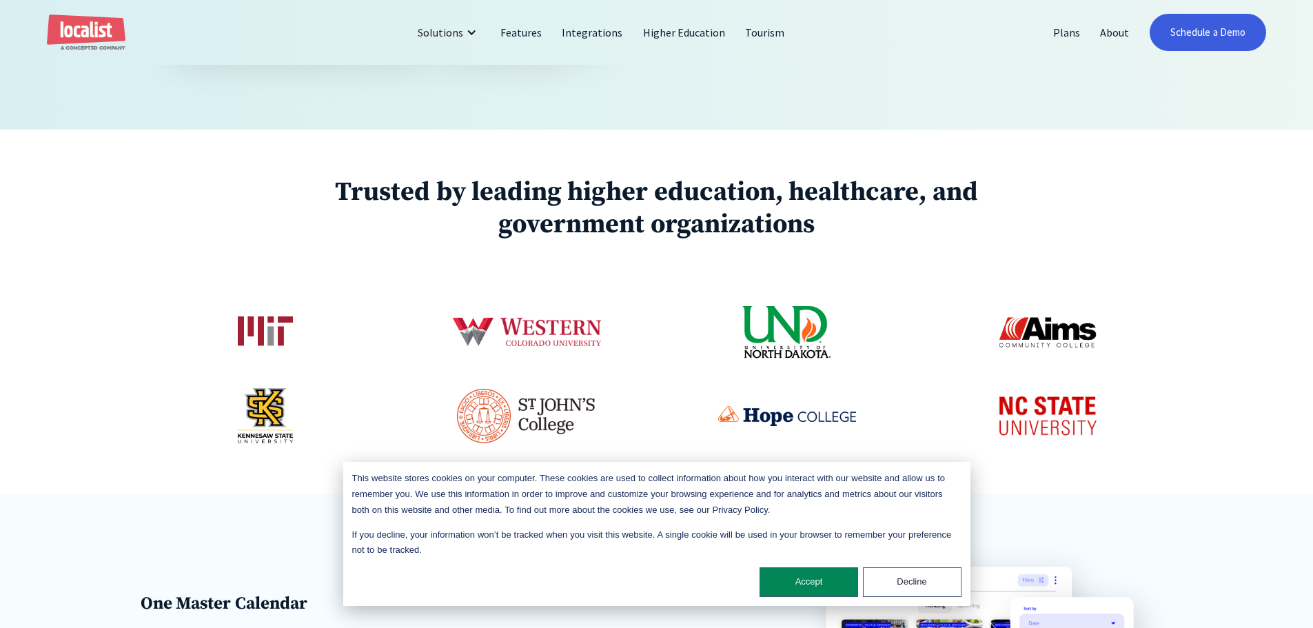
scroll to position [689, 0]
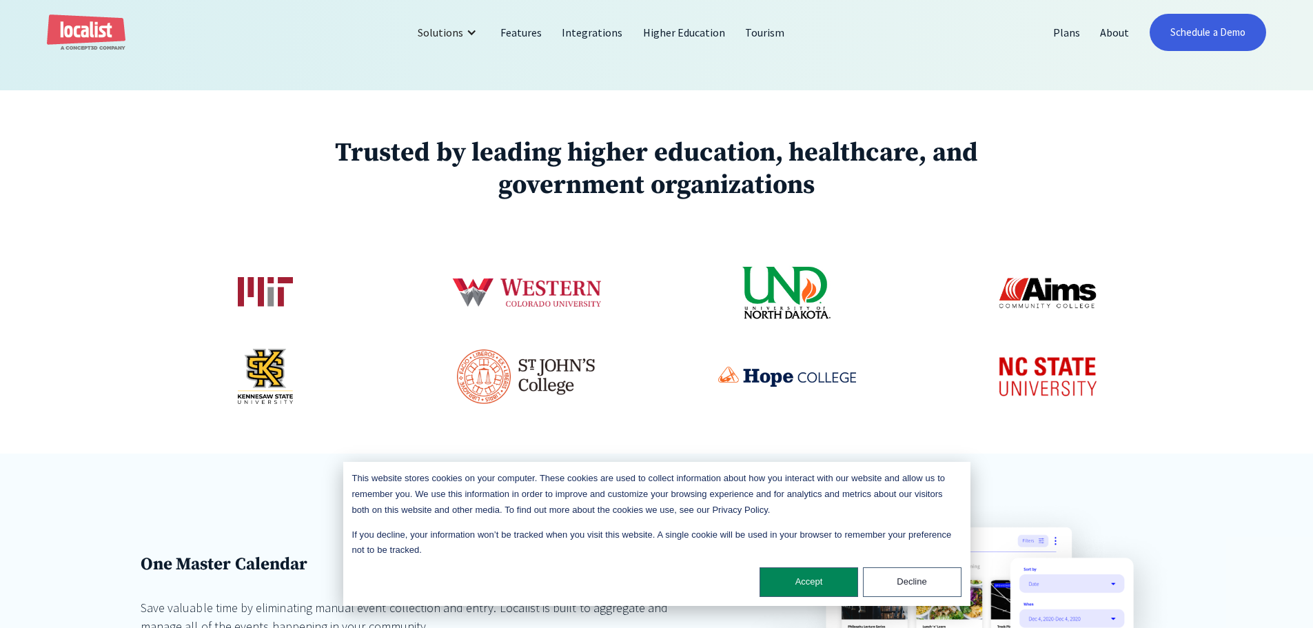
click at [697, 565] on div "This website stores cookies on your computer. These cookies are used to collect…" at bounding box center [656, 534] width 627 height 144
click at [697, 567] on div "This website stores cookies on your computer. These cookies are used to collect…" at bounding box center [656, 534] width 627 height 144
click at [697, 580] on button "Accept" at bounding box center [809, 582] width 99 height 30
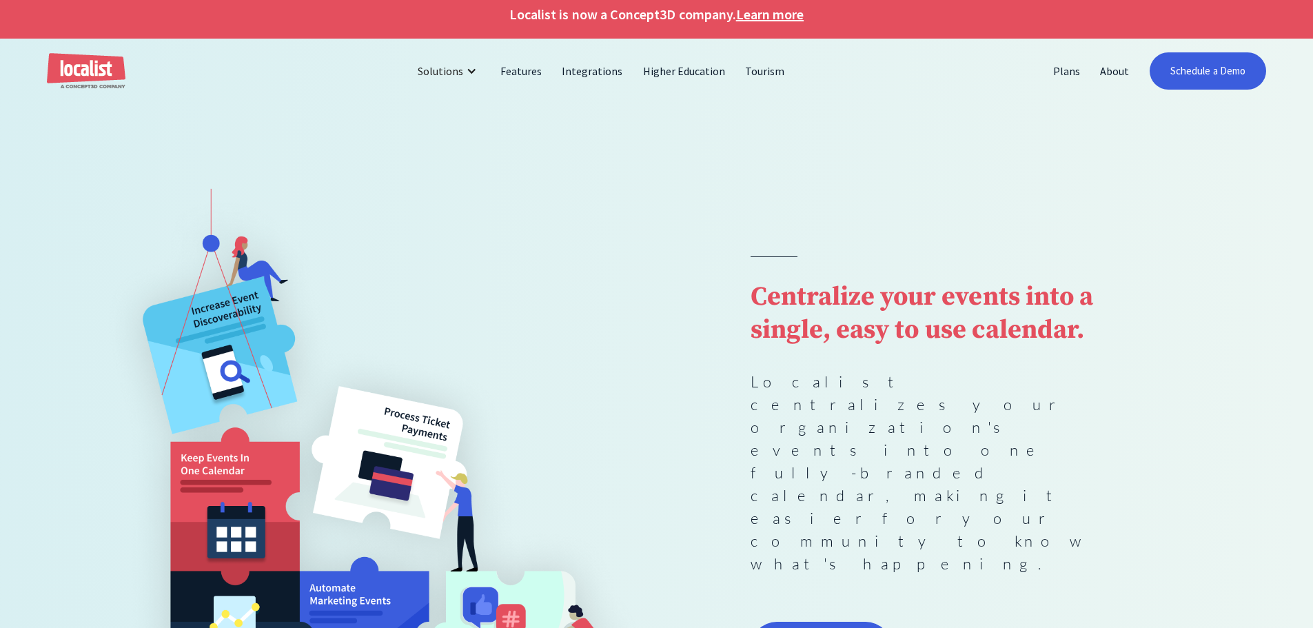
scroll to position [0, 0]
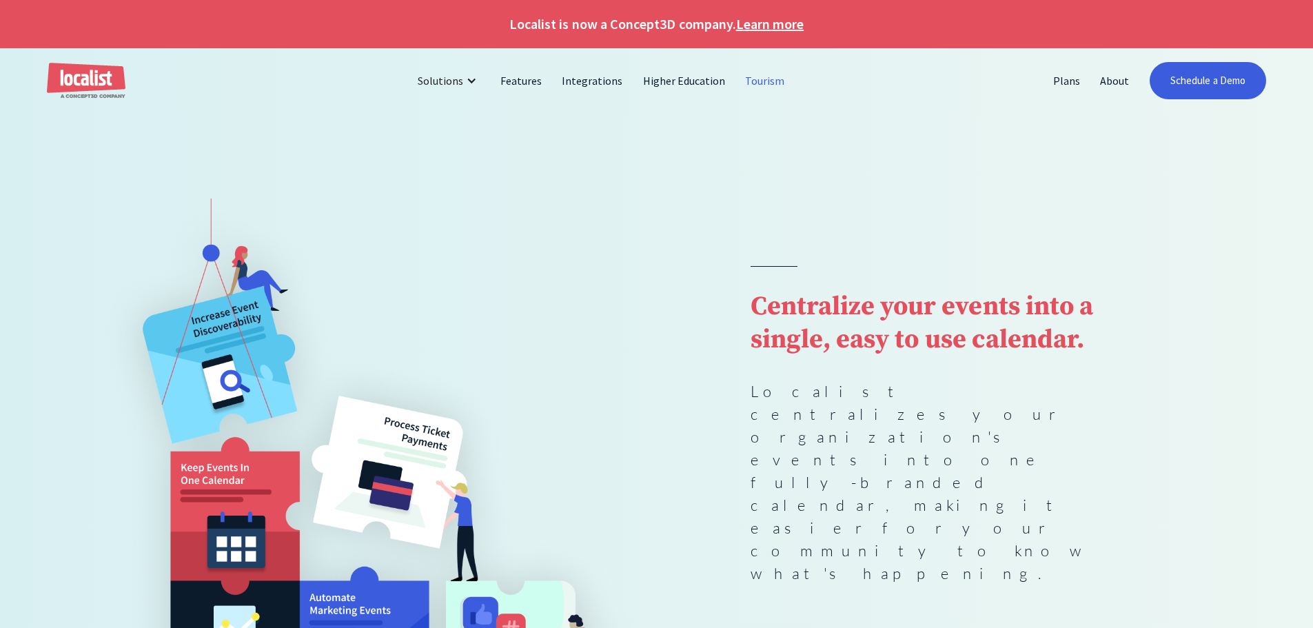
click at [697, 86] on link "Tourism" at bounding box center [765, 80] width 59 height 33
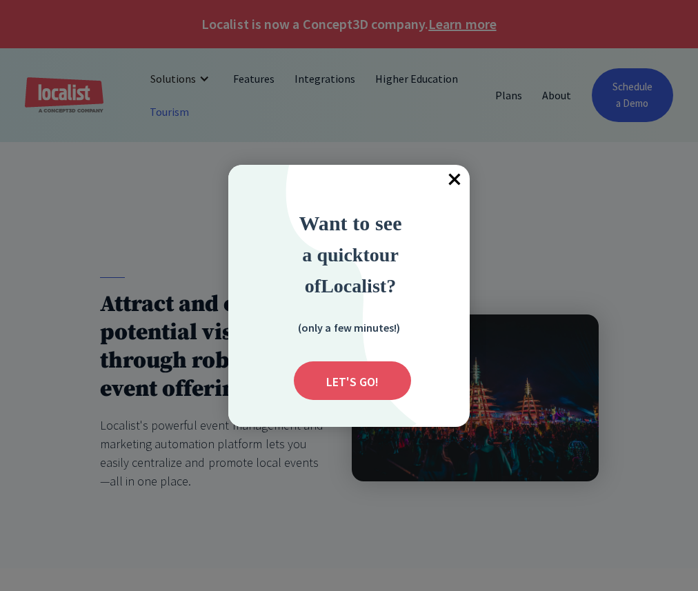
click at [455, 170] on span "×" at bounding box center [454, 180] width 30 height 30
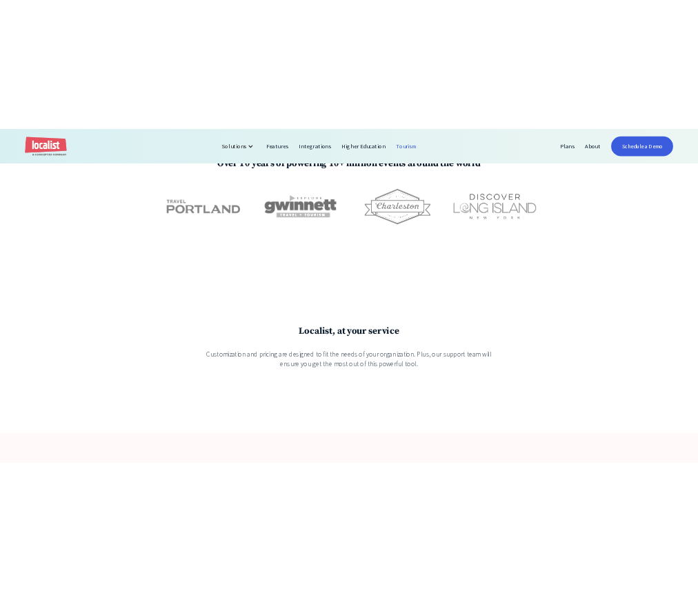
scroll to position [2262, 0]
